Goal: Transaction & Acquisition: Purchase product/service

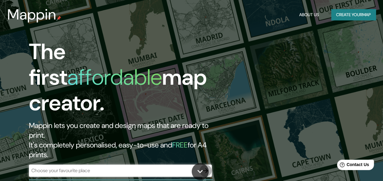
click at [205, 168] on icon "button" at bounding box center [205, 170] width 5 height 5
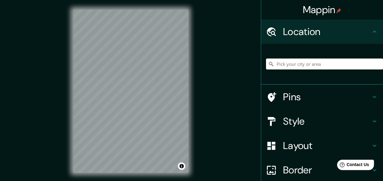
click at [286, 66] on input "Pick your city or area" at bounding box center [324, 64] width 117 height 11
click at [334, 64] on input "[GEOGRAPHIC_DATA], [GEOGRAPHIC_DATA], [GEOGRAPHIC_DATA]" at bounding box center [324, 64] width 117 height 11
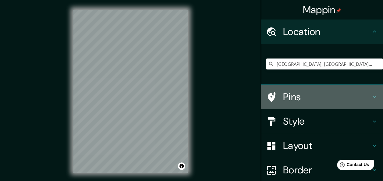
click at [292, 98] on h4 "Pins" at bounding box center [327, 97] width 88 height 12
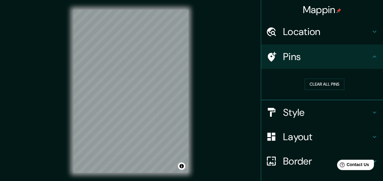
click at [197, 117] on div "© Mapbox © OpenStreetMap Improve this map" at bounding box center [130, 91] width 135 height 183
click at [223, 104] on div "Mappin Location [GEOGRAPHIC_DATA], [GEOGRAPHIC_DATA], [GEOGRAPHIC_DATA] [GEOGRA…" at bounding box center [191, 96] width 383 height 192
click at [66, 88] on div "© Mapbox © OpenStreetMap Improve this map" at bounding box center [130, 91] width 135 height 183
click at [47, 95] on div "Mappin Location [GEOGRAPHIC_DATA], [GEOGRAPHIC_DATA], [GEOGRAPHIC_DATA] [GEOGRA…" at bounding box center [191, 96] width 383 height 192
click at [250, 126] on div "Mappin Location [GEOGRAPHIC_DATA], [GEOGRAPHIC_DATA], [GEOGRAPHIC_DATA] [GEOGRA…" at bounding box center [191, 96] width 383 height 192
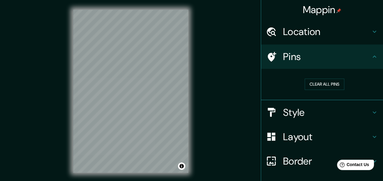
click at [207, 55] on div "Mappin Location [GEOGRAPHIC_DATA], [GEOGRAPHIC_DATA], [GEOGRAPHIC_DATA] [GEOGRA…" at bounding box center [191, 96] width 383 height 192
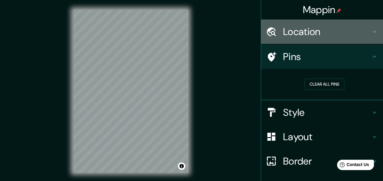
click at [373, 31] on icon at bounding box center [375, 32] width 4 height 2
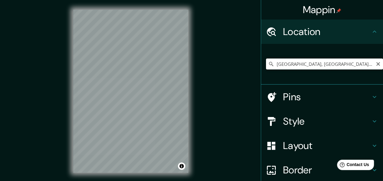
click at [327, 67] on input "[GEOGRAPHIC_DATA], [GEOGRAPHIC_DATA], [GEOGRAPHIC_DATA]" at bounding box center [324, 64] width 117 height 11
type input "Los Fuertes, [GEOGRAPHIC_DATA], [GEOGRAPHIC_DATA], [GEOGRAPHIC_DATA]"
click at [192, 116] on div "© Mapbox © OpenStreetMap Improve this map" at bounding box center [130, 91] width 135 height 183
click at [373, 96] on icon at bounding box center [375, 97] width 4 height 2
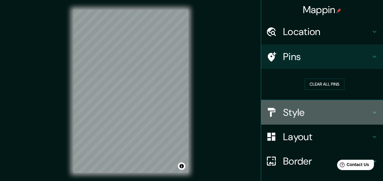
click at [371, 112] on icon at bounding box center [374, 112] width 7 height 7
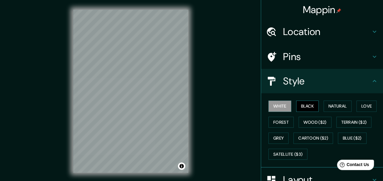
click at [301, 106] on button "Black" at bounding box center [307, 106] width 23 height 11
click at [340, 106] on button "Natural" at bounding box center [338, 106] width 28 height 11
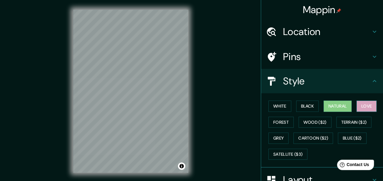
click at [363, 104] on button "Love" at bounding box center [367, 106] width 20 height 11
click at [272, 119] on button "Forest" at bounding box center [281, 122] width 25 height 11
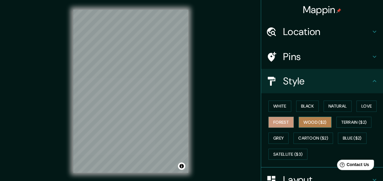
click at [302, 122] on button "Wood ($2)" at bounding box center [315, 122] width 33 height 11
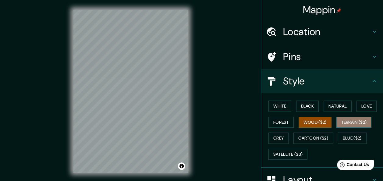
click at [356, 121] on button "Terrain ($2)" at bounding box center [354, 122] width 35 height 11
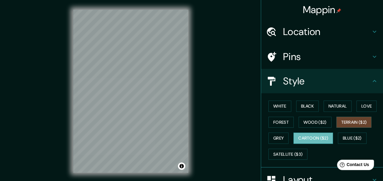
click at [313, 139] on button "Cartoon ($2)" at bounding box center [314, 138] width 40 height 11
click at [271, 137] on button "Grey" at bounding box center [279, 138] width 20 height 11
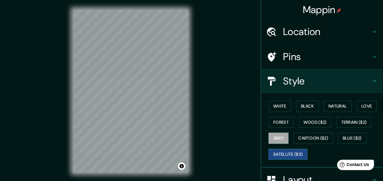
click at [270, 150] on button "Satellite ($3)" at bounding box center [288, 154] width 39 height 11
